Goal: Find contact information: Find contact information

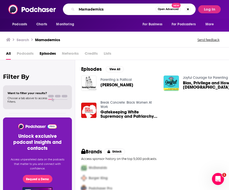
drag, startPoint x: 109, startPoint y: 8, endPoint x: 51, endPoint y: 2, distance: 57.7
click at [53, 2] on div "Podcasts Charts Monitoring Mamademics Open Advanced New For Business For Podcas…" at bounding box center [114, 9] width 229 height 19
paste input "The Daily Stoic"
type input "The Daily Stoic"
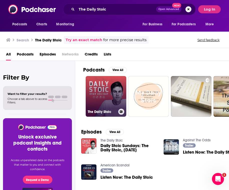
click at [103, 81] on link "The Daily Stoic" at bounding box center [106, 96] width 41 height 41
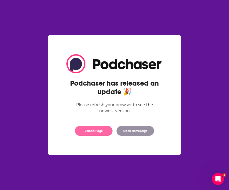
click at [87, 131] on button "Reload Page" at bounding box center [94, 131] width 38 height 10
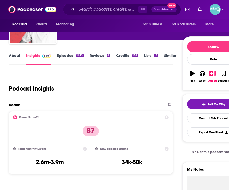
scroll to position [31, 0]
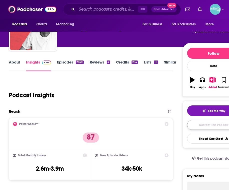
click at [201, 125] on link "Contact This Podcast" at bounding box center [213, 125] width 53 height 10
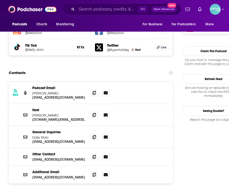
scroll to position [491, 0]
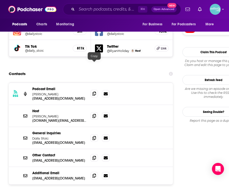
click at [93, 91] on icon at bounding box center [94, 93] width 4 height 4
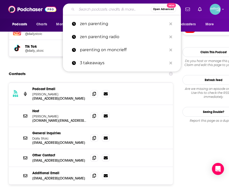
click at [85, 10] on input "Search podcasts, credits, & more..." at bounding box center [114, 9] width 74 height 8
paste input "The [PERSON_NAME] Interview"
type input "The [PERSON_NAME] Interview"
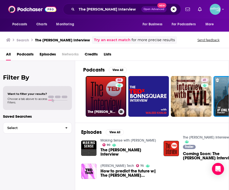
click at [98, 100] on link "66 The [PERSON_NAME] Interview" at bounding box center [106, 96] width 41 height 41
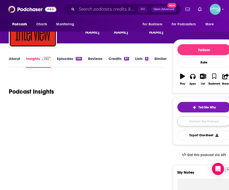
click at [187, 121] on link "Contact This Podcast" at bounding box center [203, 121] width 53 height 10
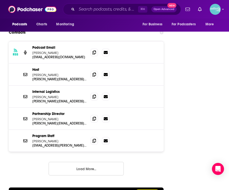
scroll to position [599, 0]
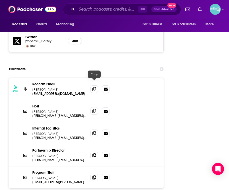
click at [94, 109] on icon at bounding box center [94, 111] width 4 height 4
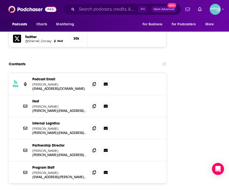
scroll to position [596, 0]
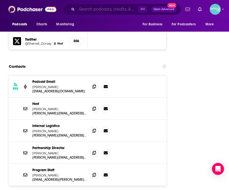
click at [80, 9] on input "Search podcasts, credits, & more..." at bounding box center [107, 9] width 61 height 8
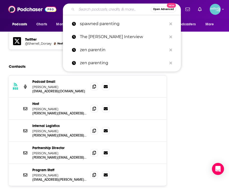
paste input "Think Again"
type input "Think Again"
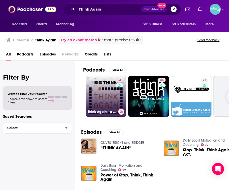
click at [97, 93] on link "54 Think Again - a Big Think Podcast" at bounding box center [106, 96] width 41 height 41
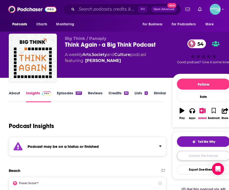
click at [192, 156] on link "Contact This Podcast" at bounding box center [203, 156] width 53 height 10
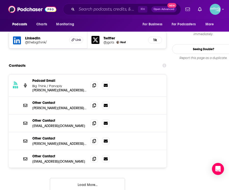
scroll to position [489, 0]
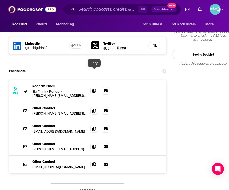
click at [95, 88] on icon at bounding box center [94, 90] width 4 height 4
click at [83, 8] on input "Search podcasts, credits, & more..." at bounding box center [107, 9] width 61 height 8
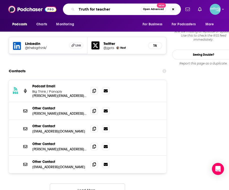
type input "Truth for teachers"
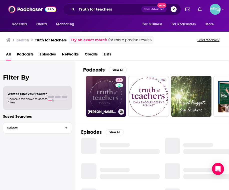
click at [104, 100] on link "67 [PERSON_NAME] Truth for Teachers" at bounding box center [106, 96] width 41 height 41
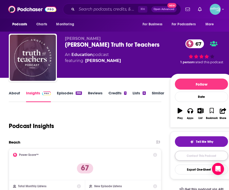
click at [198, 154] on link "Contact This Podcast" at bounding box center [201, 156] width 53 height 10
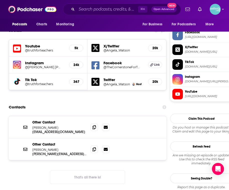
scroll to position [469, 0]
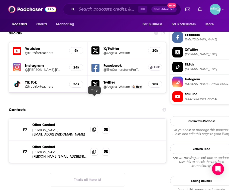
click at [91, 126] on span at bounding box center [94, 130] width 8 height 8
click at [84, 8] on input "Search podcasts, credits, & more..." at bounding box center [107, 9] width 61 height 8
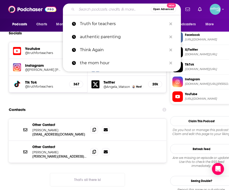
paste input "Us & Them - NPR/National Public Radio"
type input "Us & Them - NPR/National Public Radio"
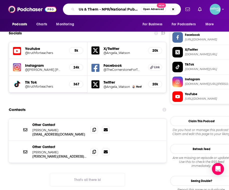
scroll to position [0, 12]
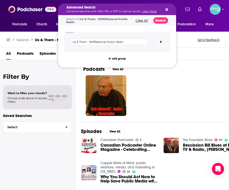
click at [95, 10] on p "Combine searches with AND, OR, or NOT to narrow results. Learn More" at bounding box center [112, 11] width 93 height 3
click at [166, 10] on icon "Search podcasts, credits, & more..." at bounding box center [166, 9] width 3 height 3
